Goal: Task Accomplishment & Management: Manage account settings

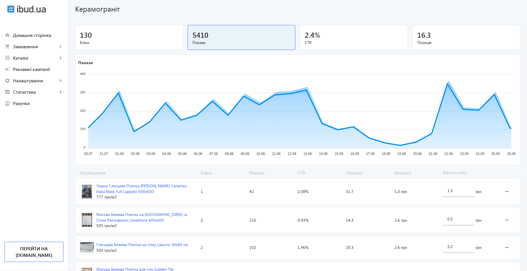
scroll to position [85, 0]
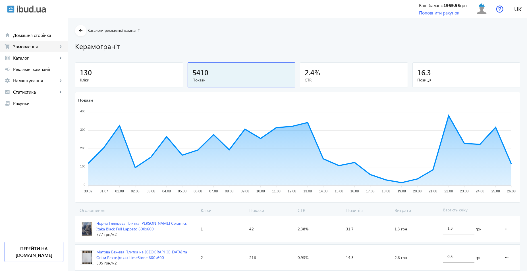
click at [39, 44] on span "Замовлення" at bounding box center [35, 47] width 45 height 6
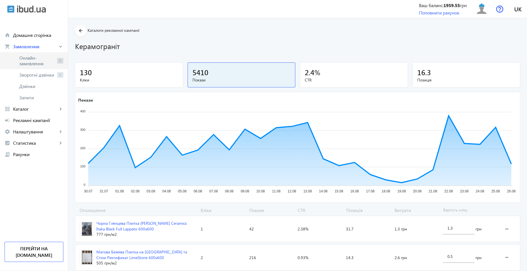
click at [40, 57] on span "Онлайн-замовлення" at bounding box center [37, 60] width 36 height 11
